Goal: Task Accomplishment & Management: Manage account settings

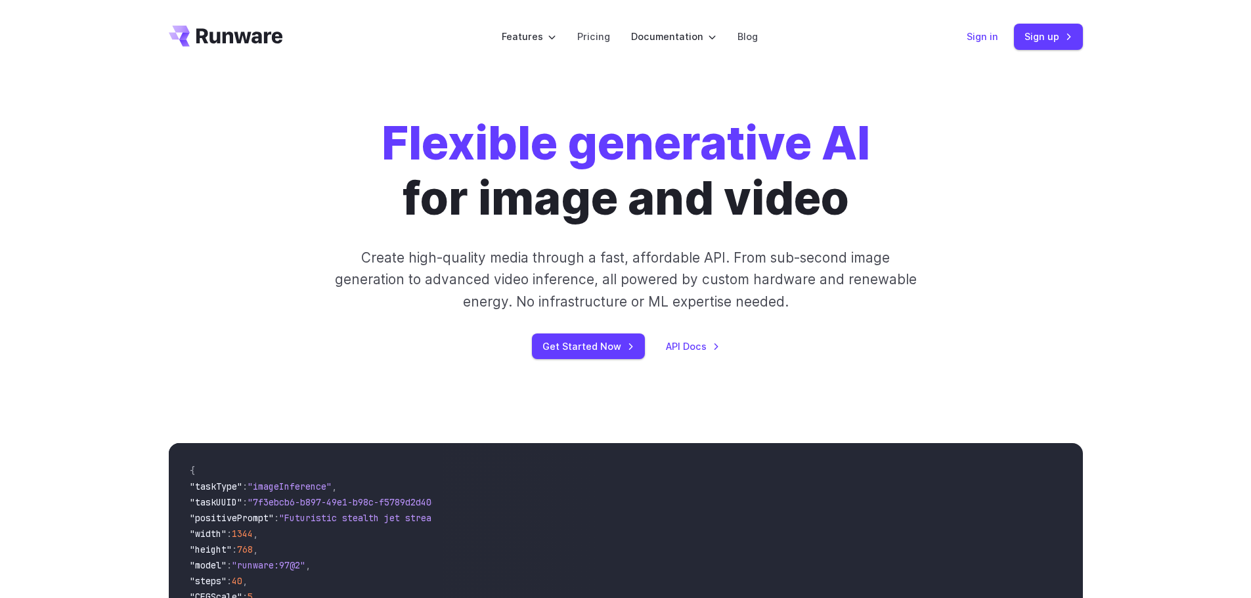
click at [989, 41] on link "Sign in" at bounding box center [983, 36] width 32 height 15
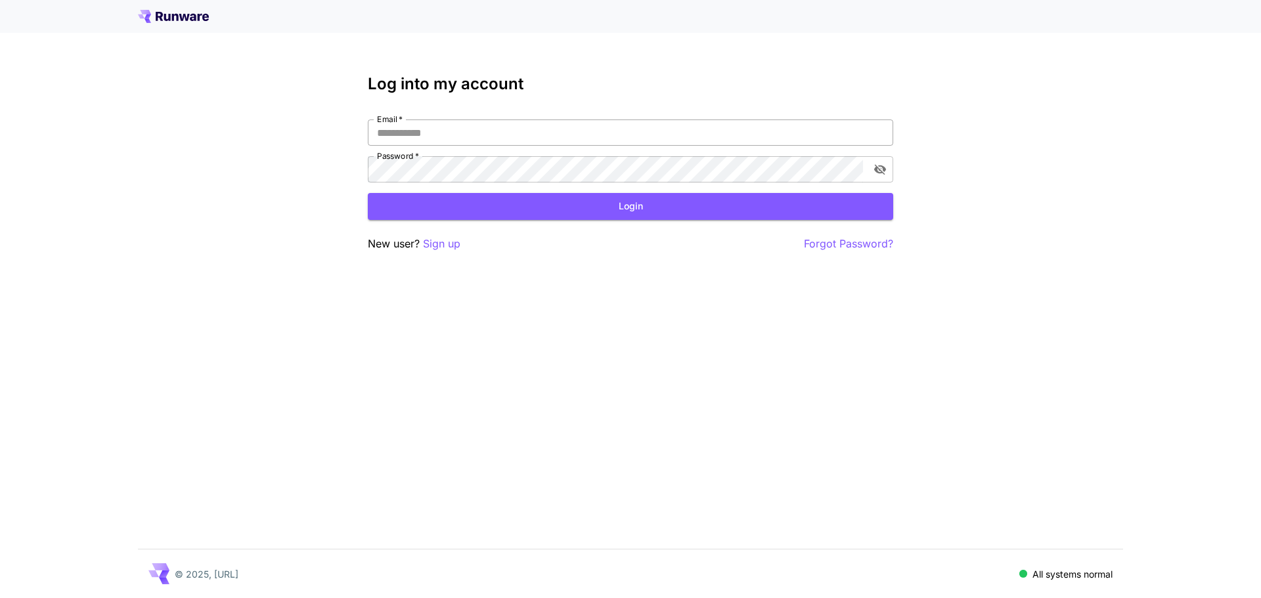
click at [433, 139] on input "Email   *" at bounding box center [630, 133] width 525 height 26
click at [433, 140] on input "Email   *" at bounding box center [630, 133] width 525 height 26
click at [440, 135] on input "Email   *" at bounding box center [630, 133] width 525 height 26
type input "**********"
click at [545, 209] on button "Login" at bounding box center [630, 206] width 525 height 27
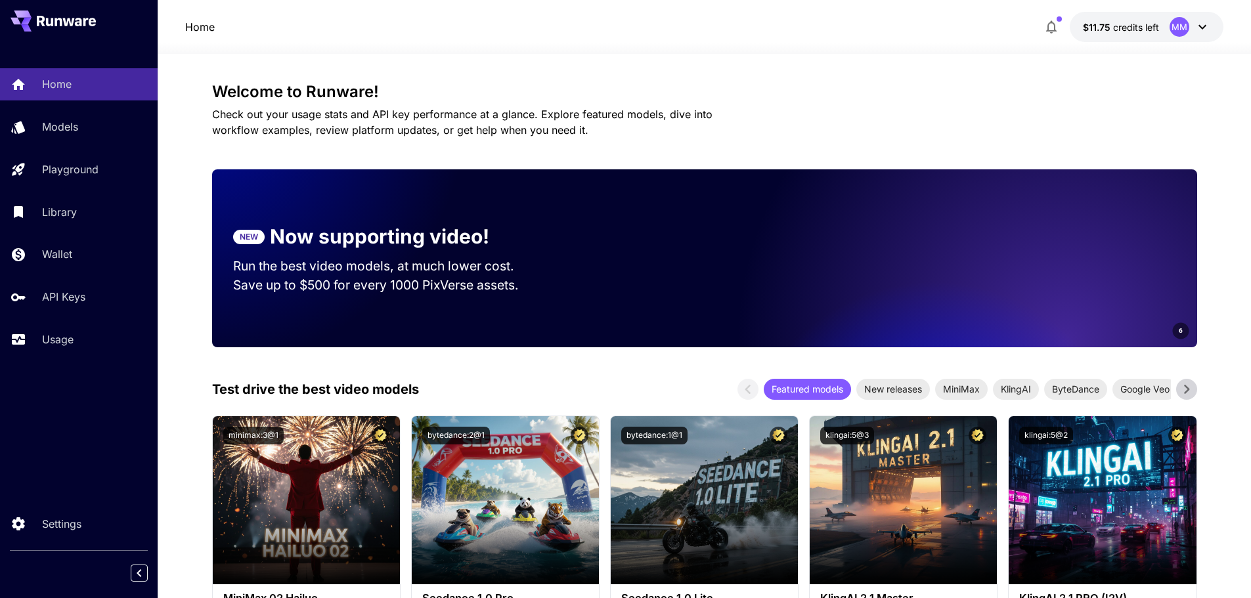
click at [1113, 29] on span "$11.75" at bounding box center [1098, 27] width 30 height 11
